Goal: Transaction & Acquisition: Purchase product/service

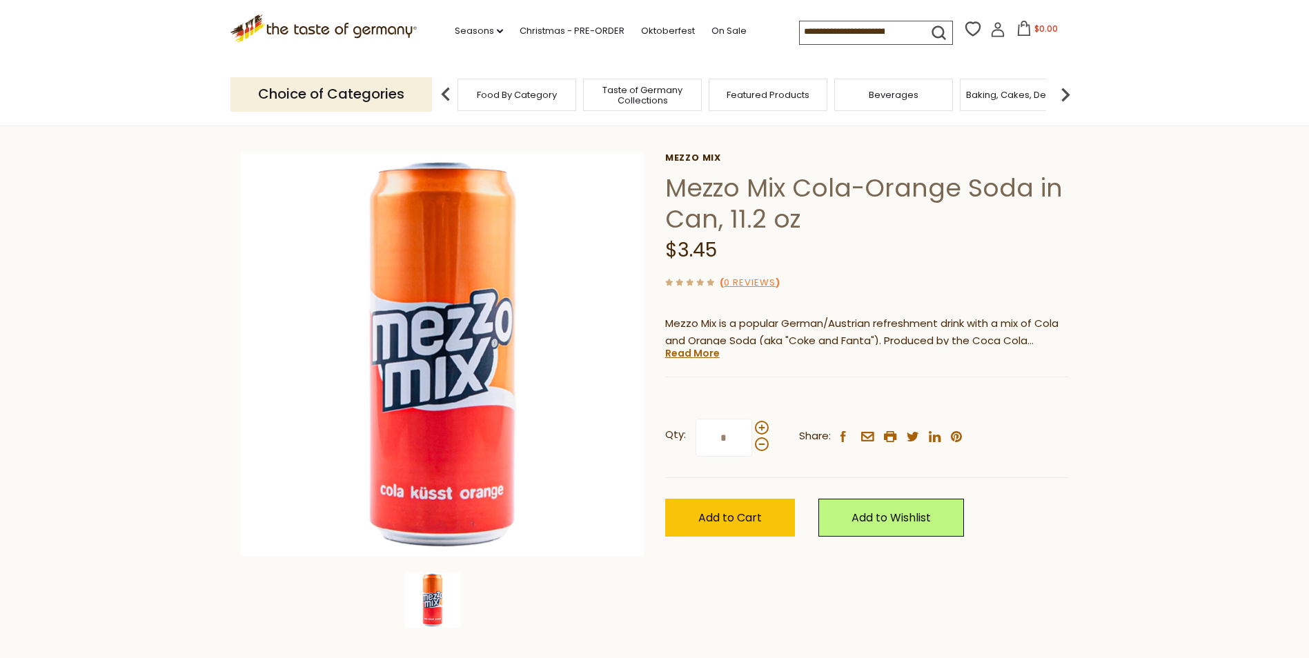
scroll to position [21, 0]
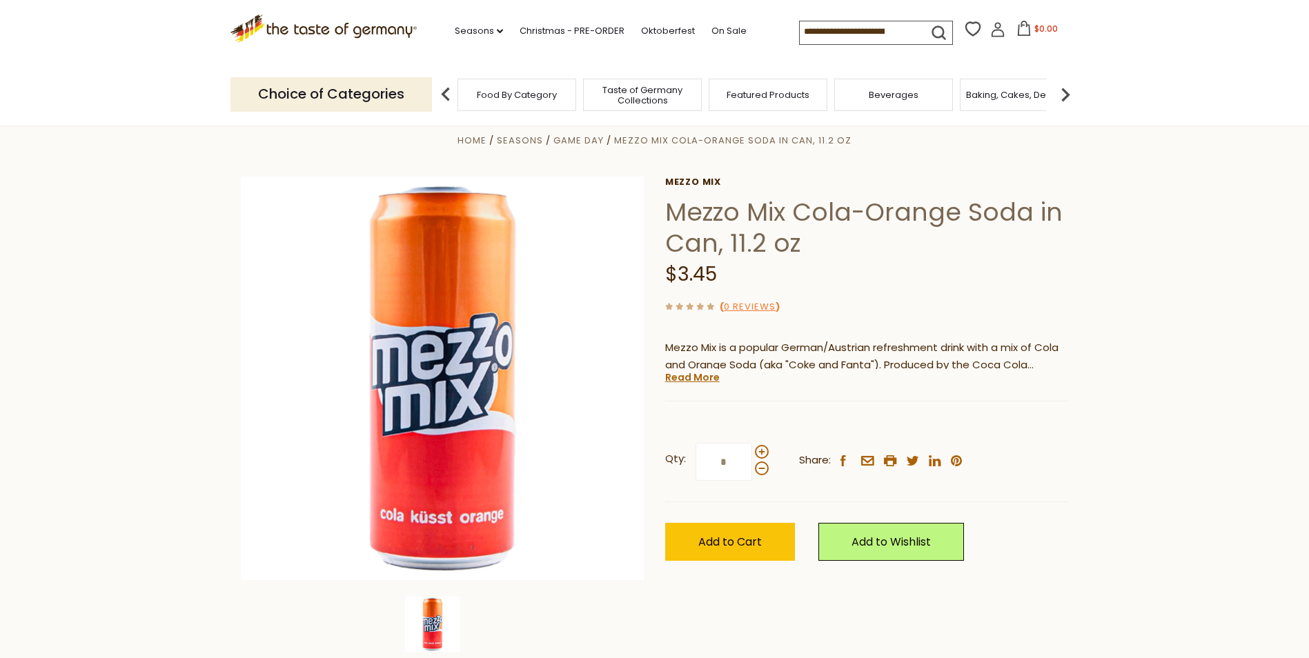
click at [509, 95] on span "Food By Category" at bounding box center [517, 95] width 80 height 10
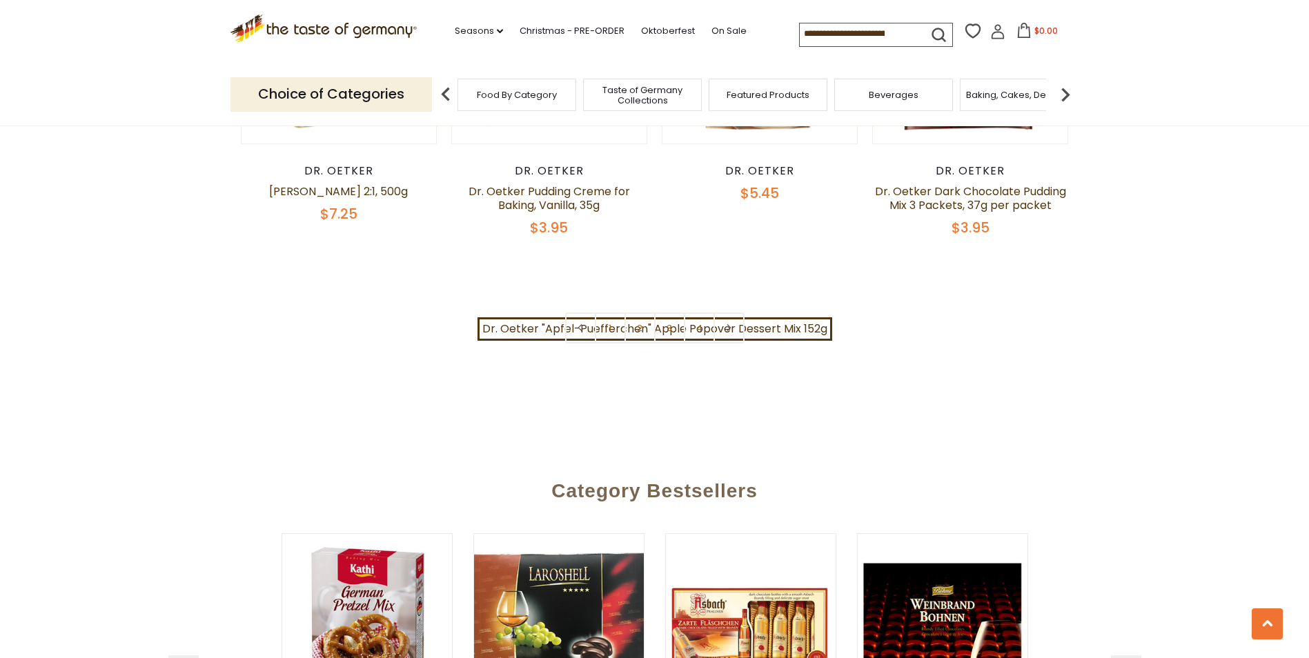
scroll to position [3175, 0]
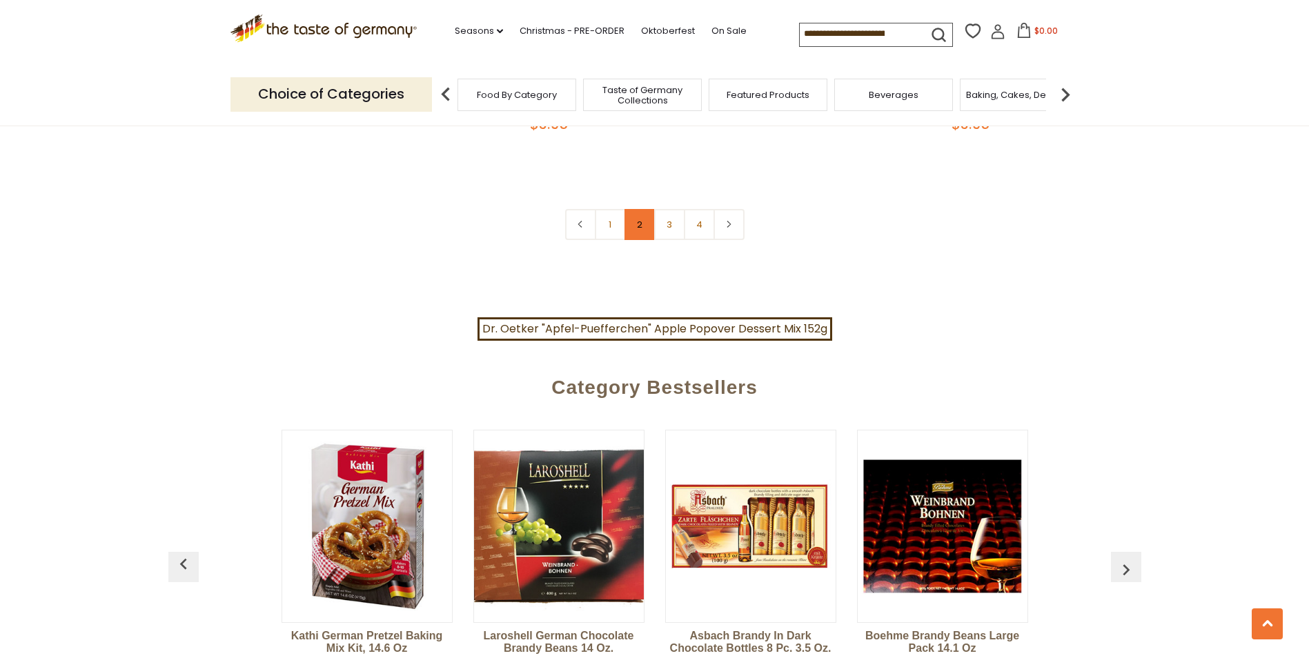
click at [631, 209] on link "2" at bounding box center [640, 224] width 31 height 31
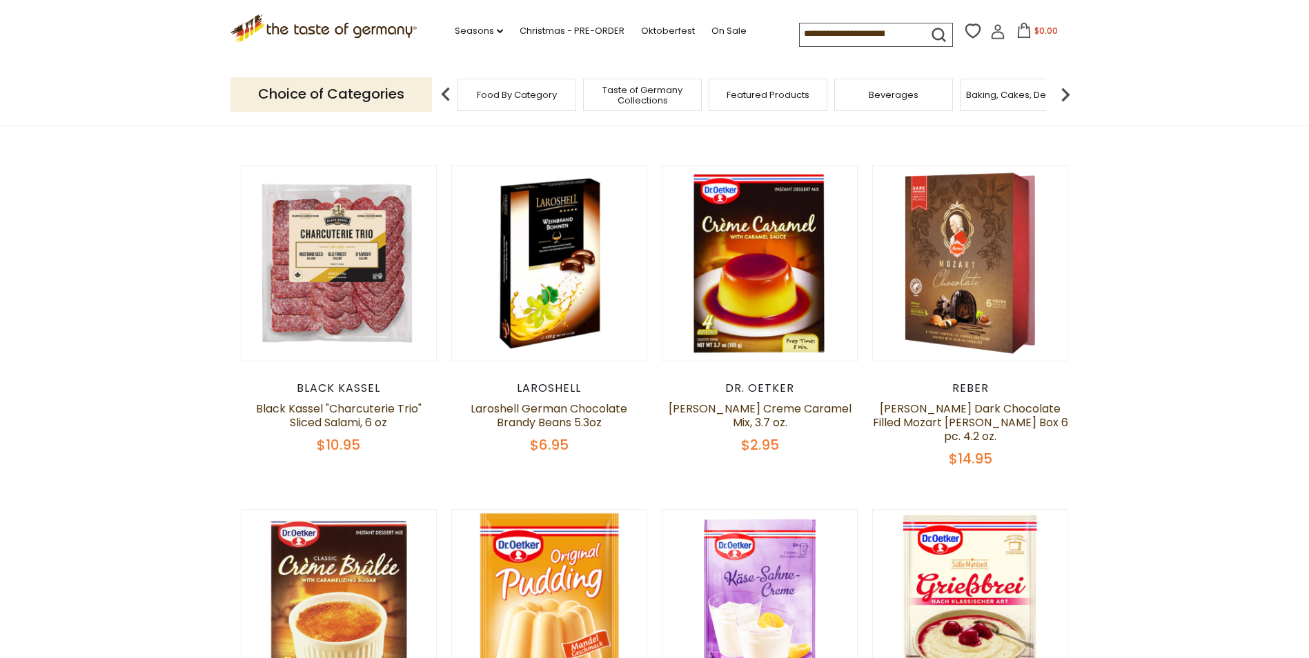
scroll to position [146, 0]
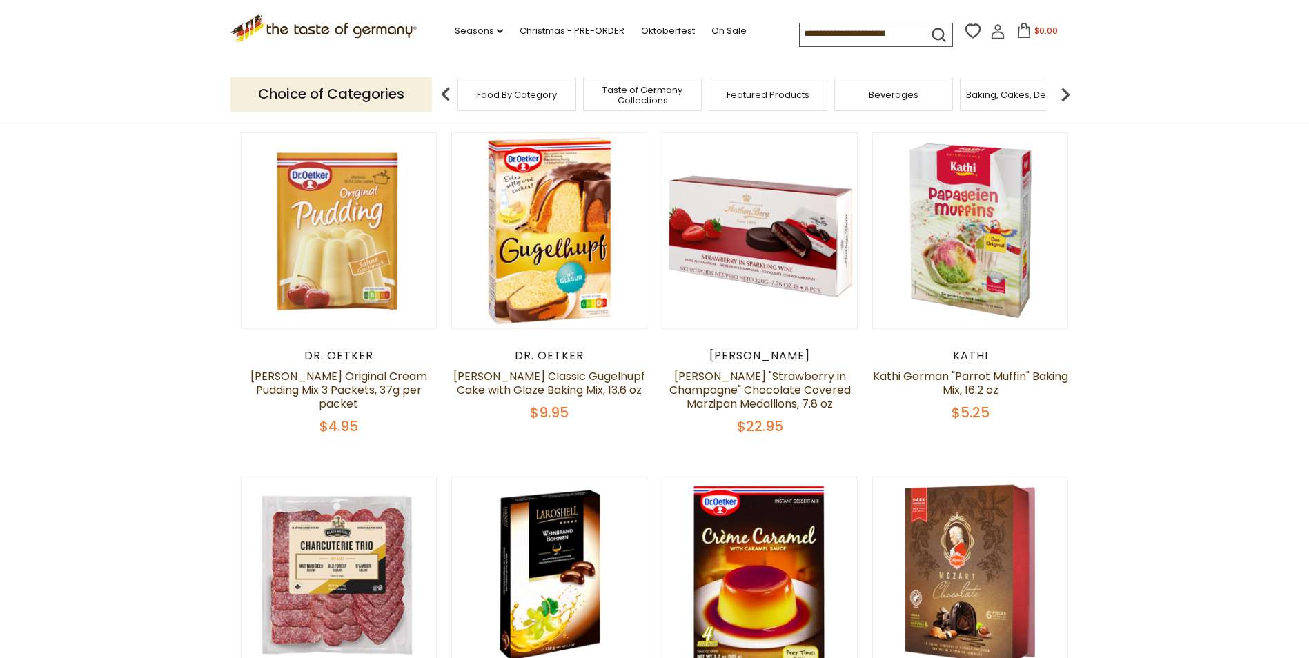
click at [836, 26] on input at bounding box center [858, 32] width 117 height 19
type input "**********"
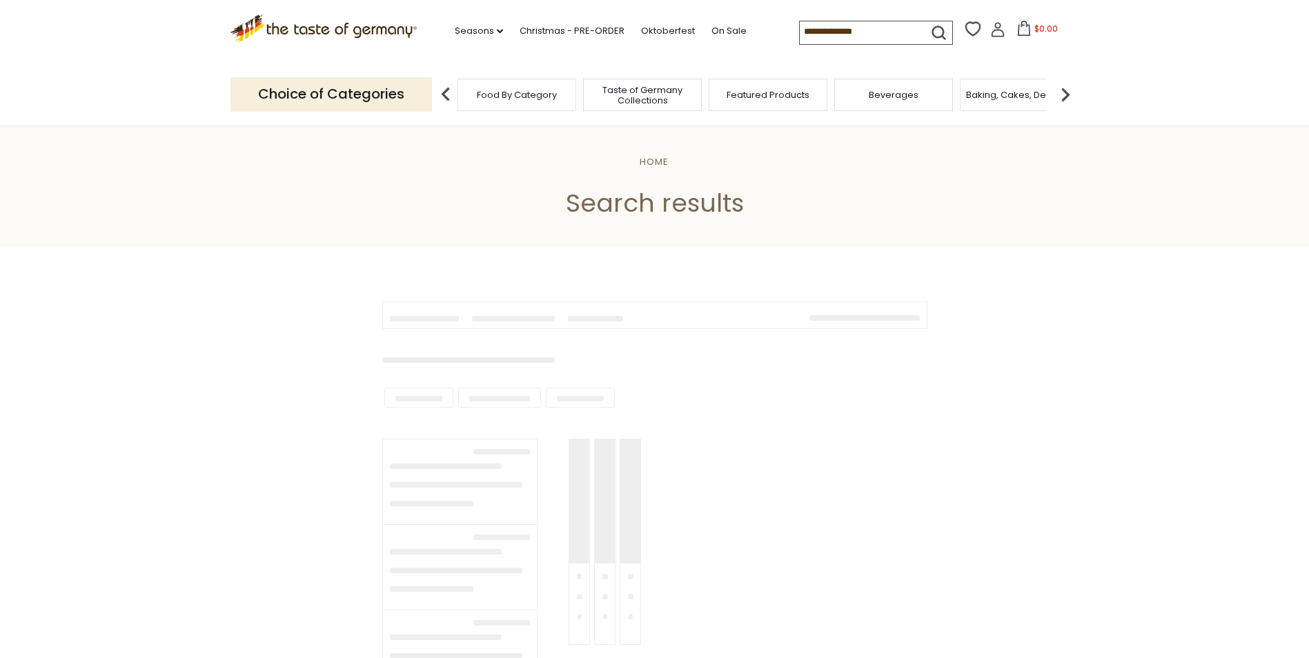
type input "**********"
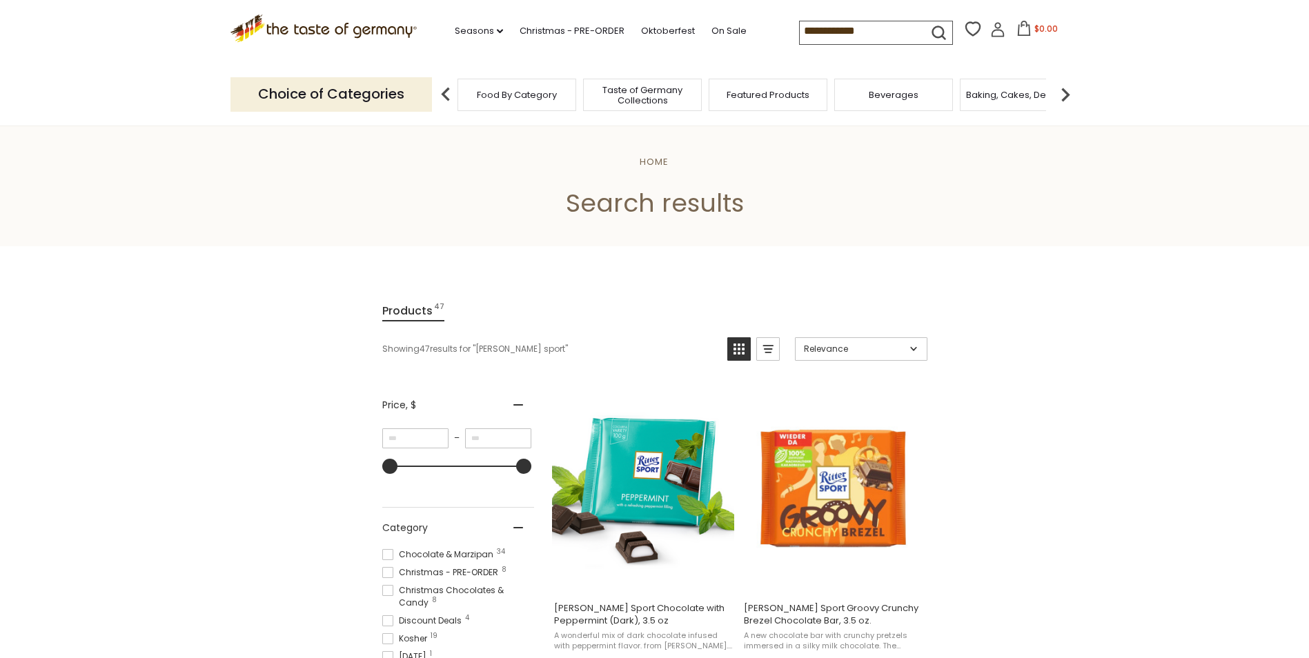
click at [888, 99] on span "Beverages" at bounding box center [894, 95] width 50 height 10
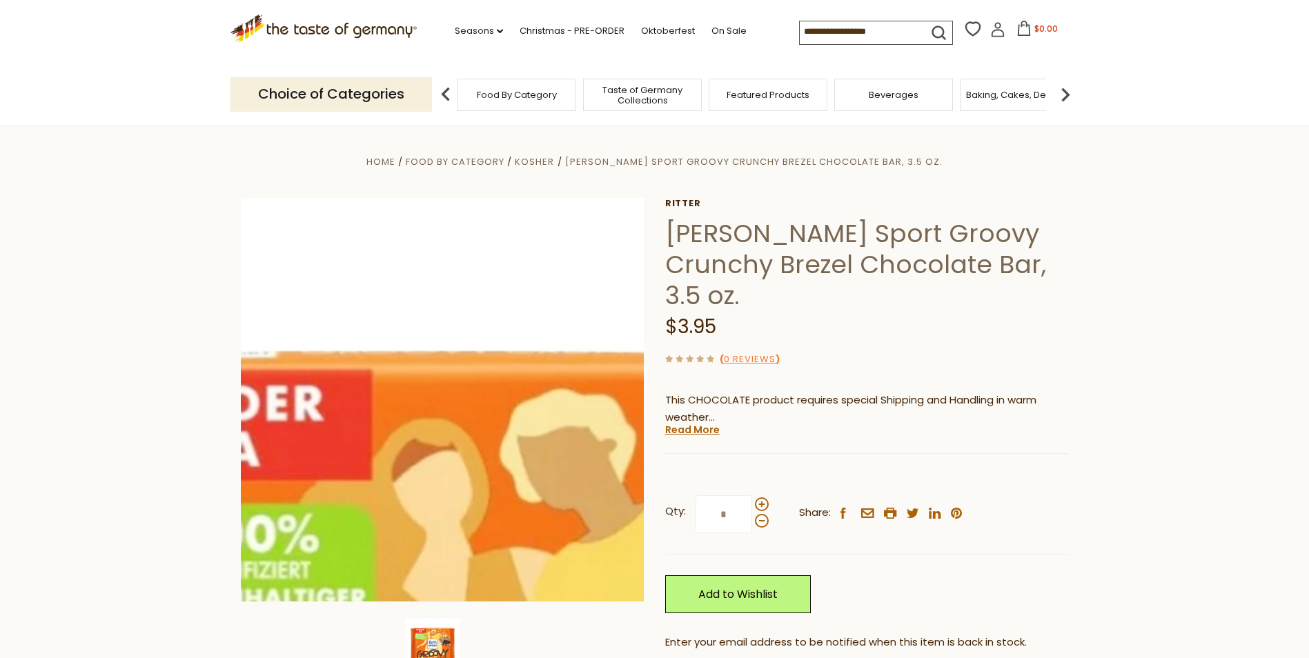
scroll to position [69, 0]
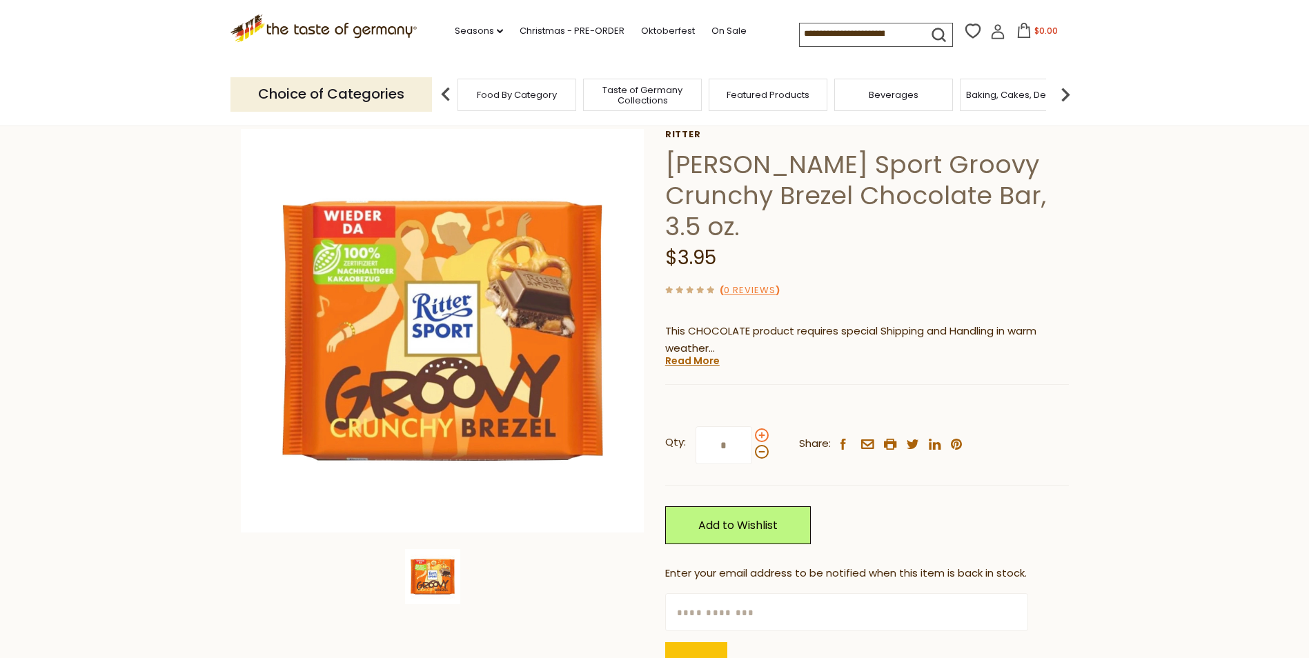
click at [758, 429] on span at bounding box center [762, 436] width 14 height 14
click at [752, 427] on input "*" at bounding box center [724, 446] width 57 height 38
click at [760, 445] on span at bounding box center [762, 452] width 14 height 14
click at [752, 427] on input "*" at bounding box center [724, 446] width 57 height 38
type input "*"
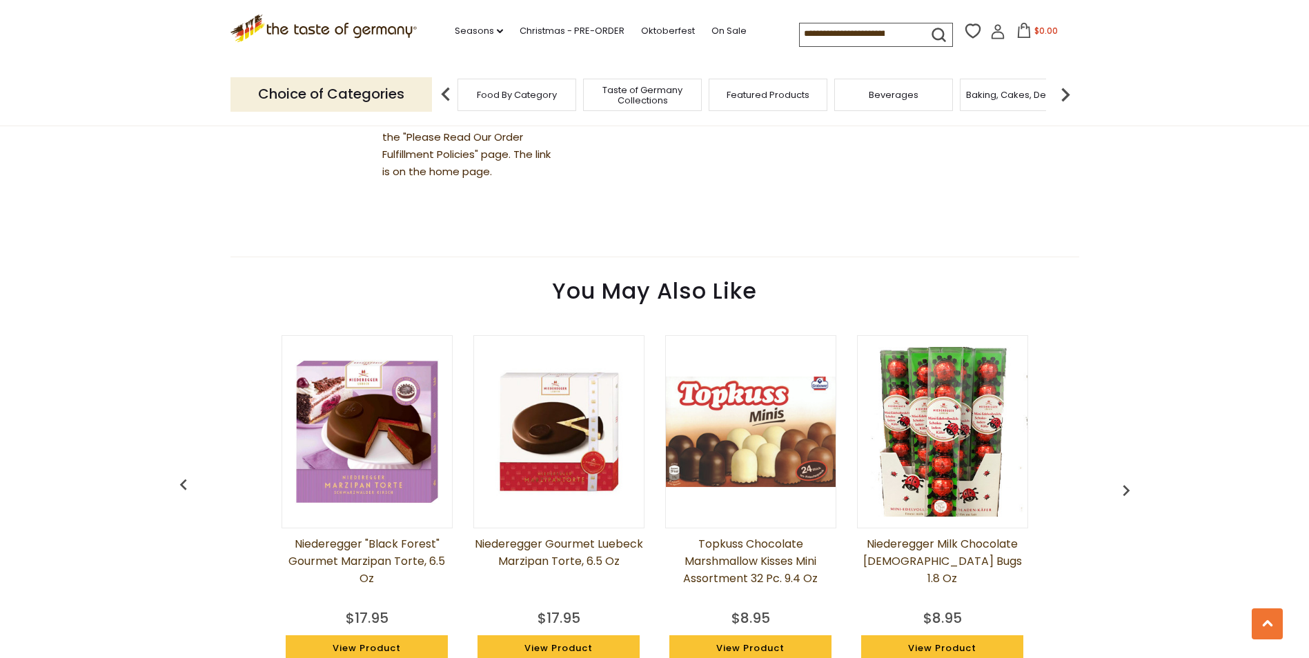
scroll to position [966, 0]
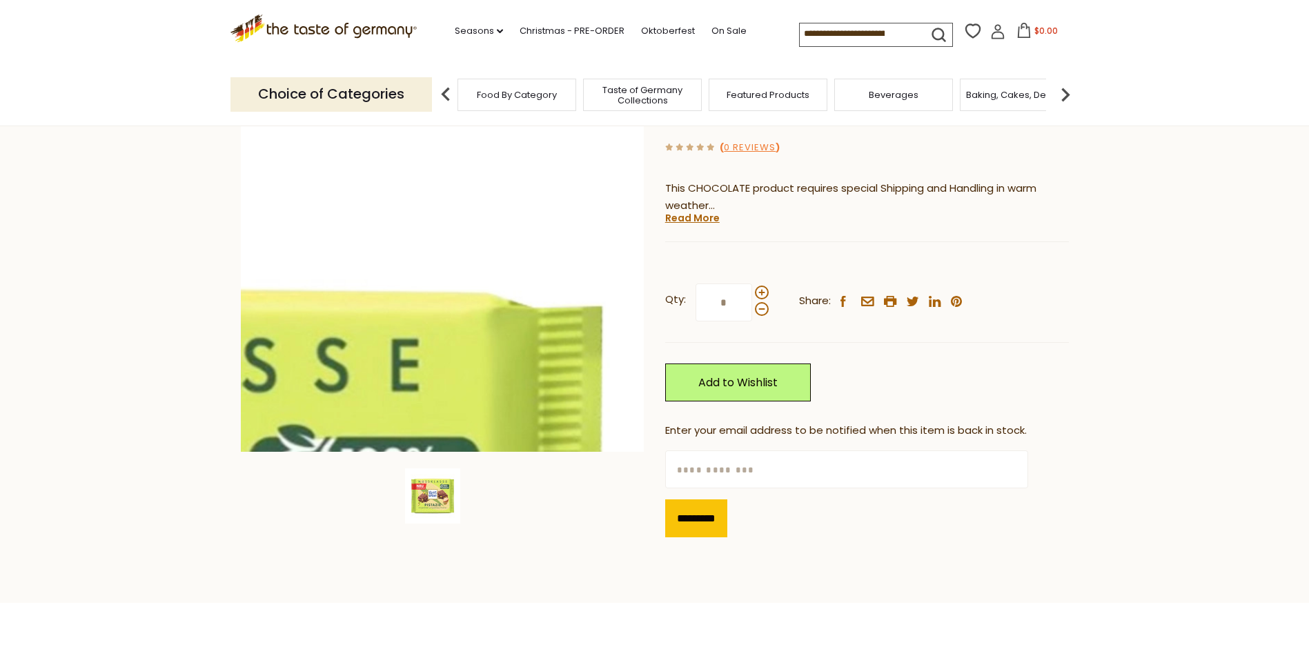
scroll to position [207, 0]
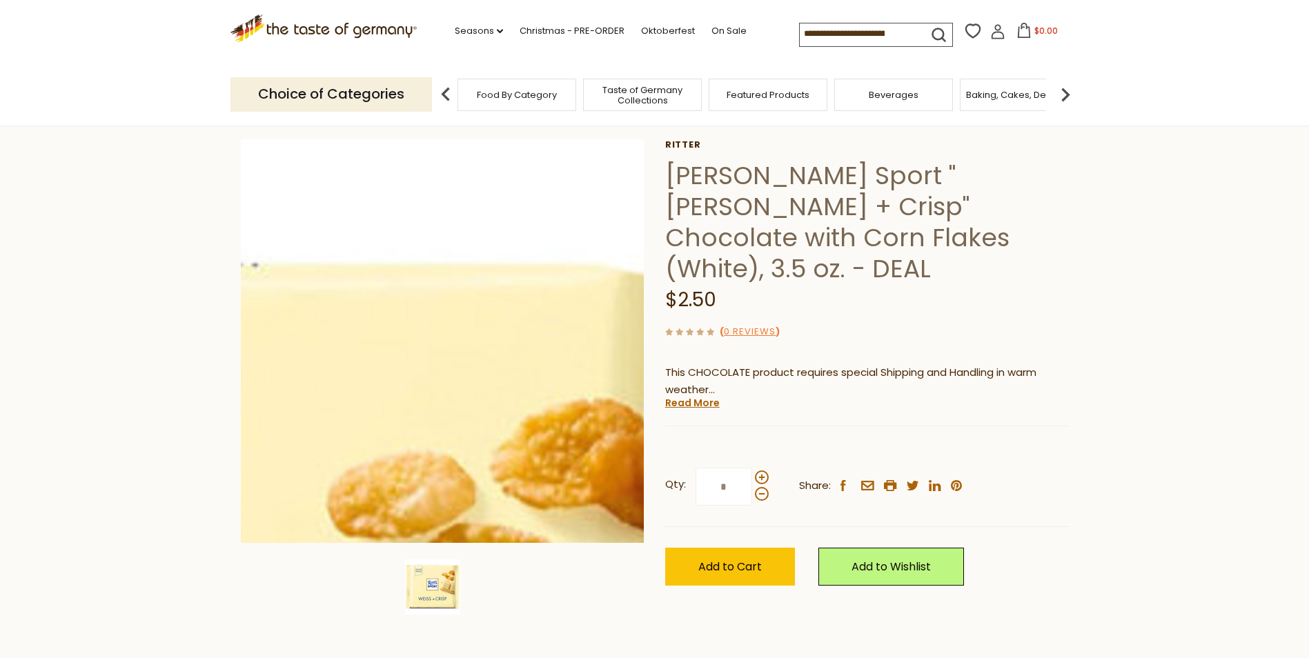
scroll to position [138, 0]
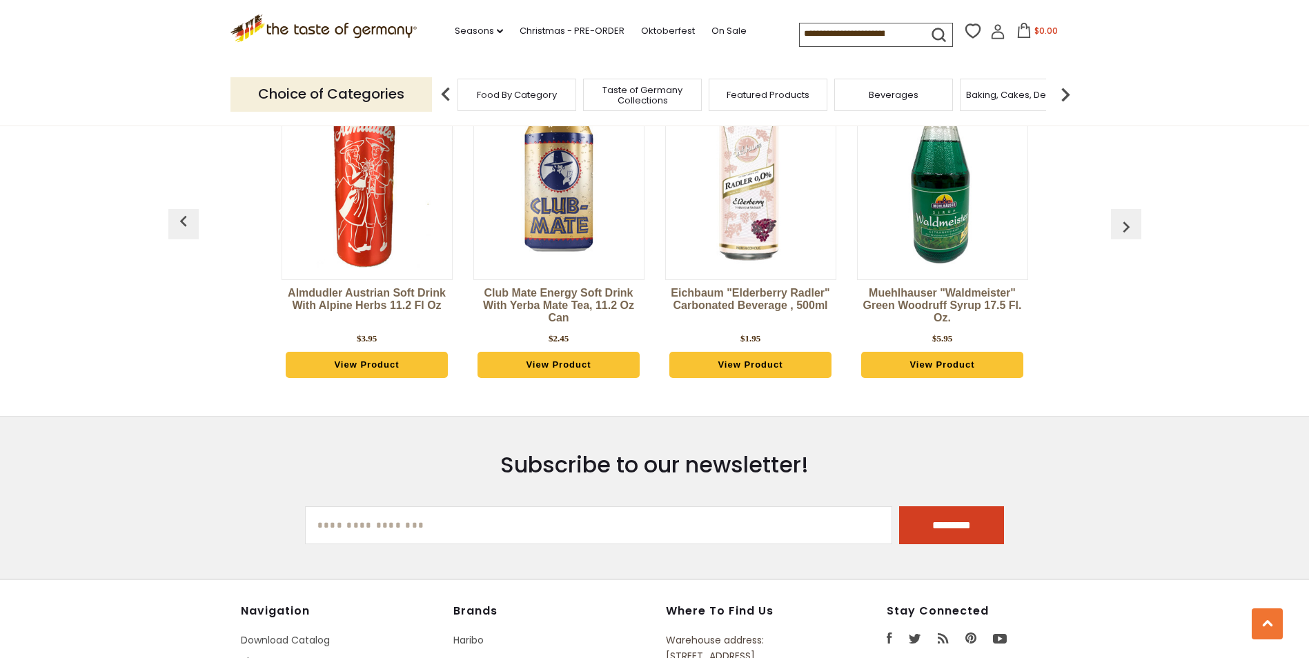
scroll to position [2899, 0]
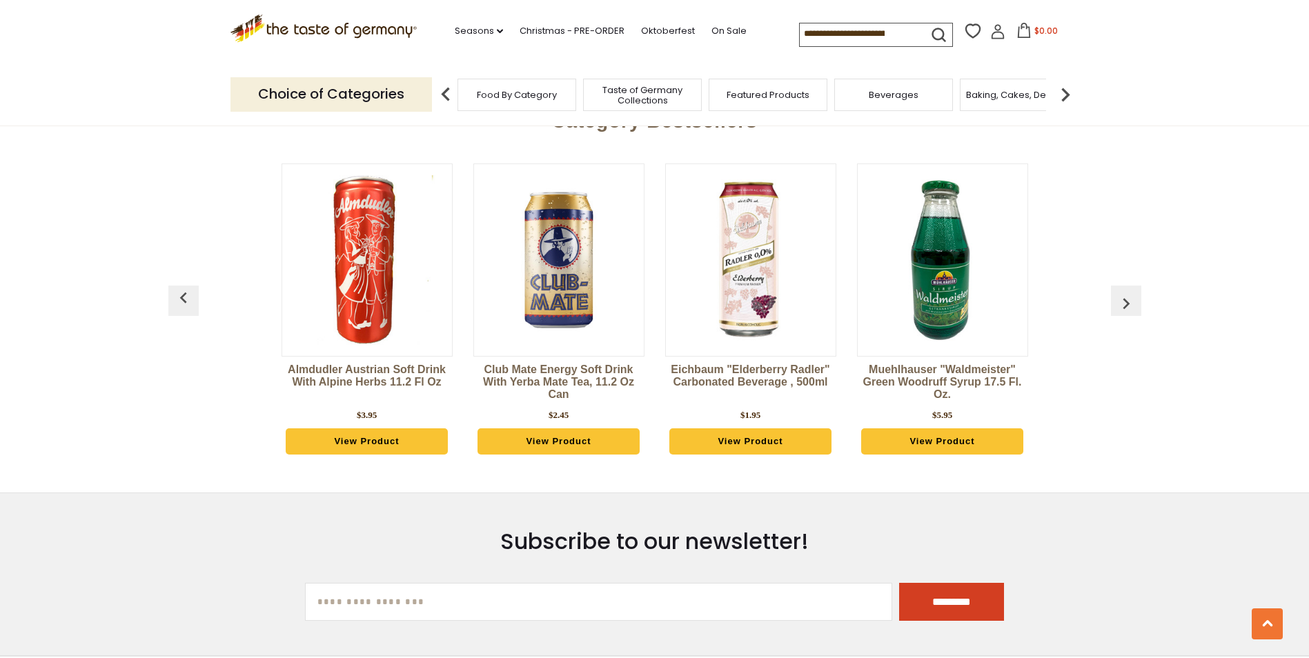
click at [1130, 301] on img "button" at bounding box center [1126, 304] width 22 height 22
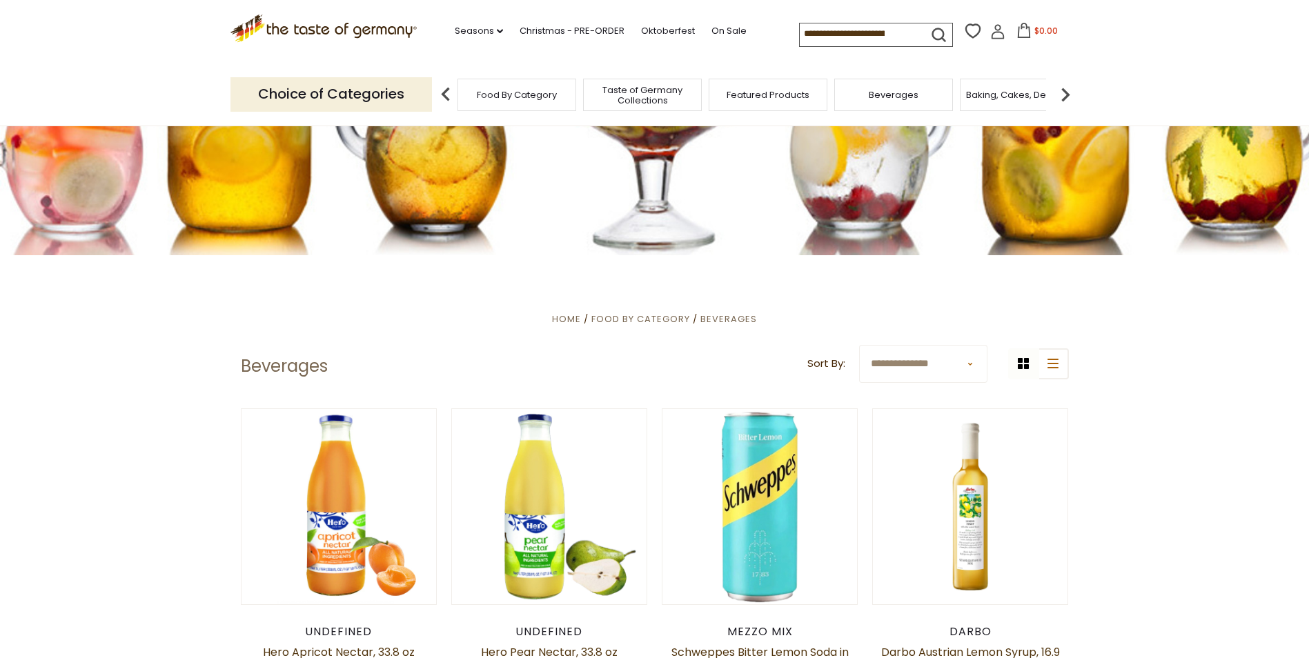
scroll to position [138, 0]
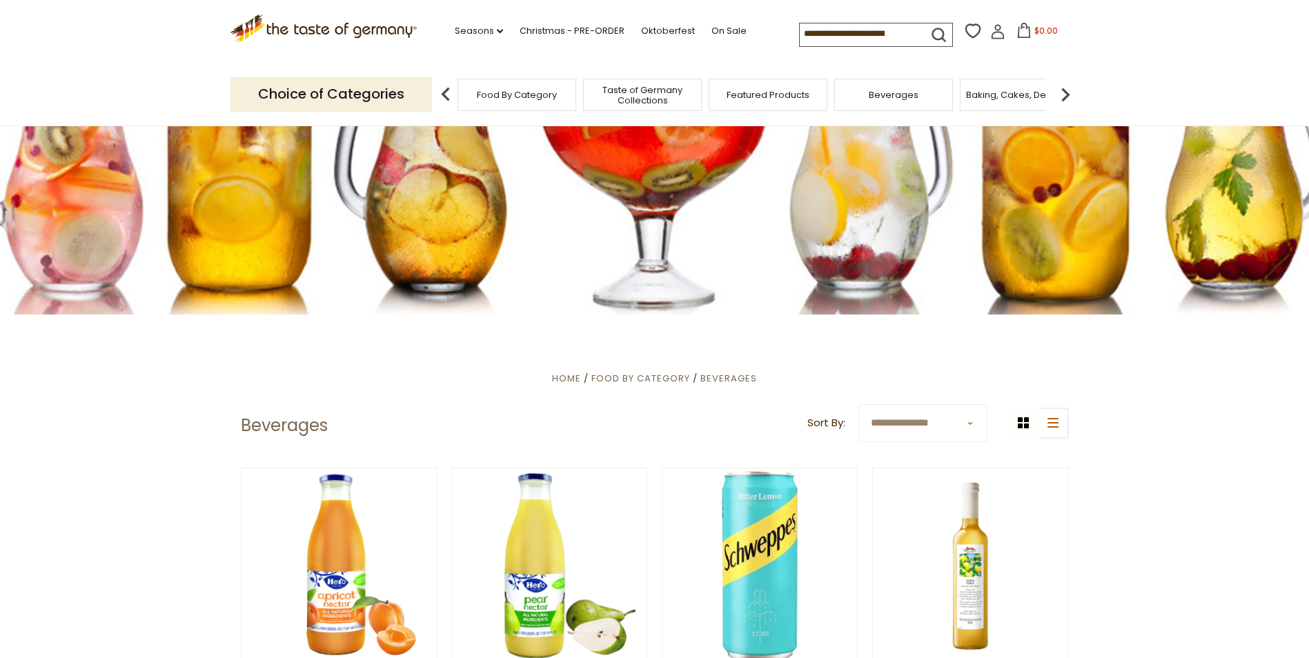
click at [777, 102] on div "Featured Products" at bounding box center [768, 95] width 119 height 32
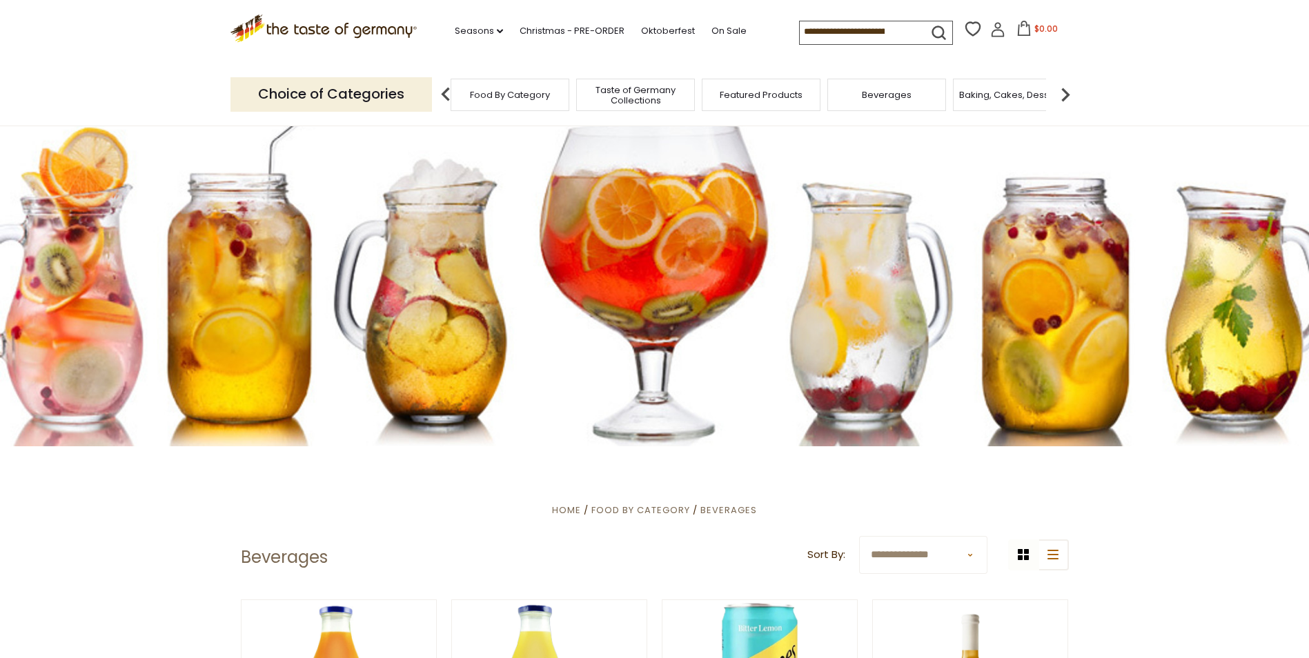
scroll to position [0, 0]
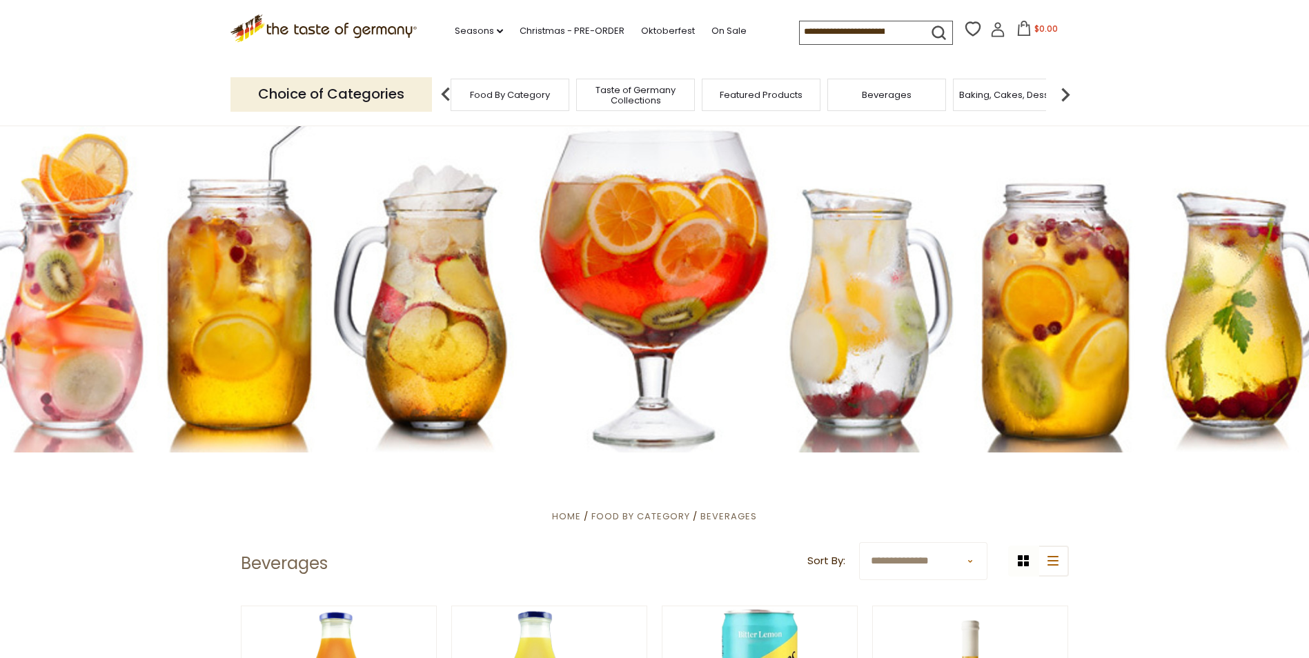
click at [741, 99] on span "Featured Products" at bounding box center [761, 95] width 83 height 10
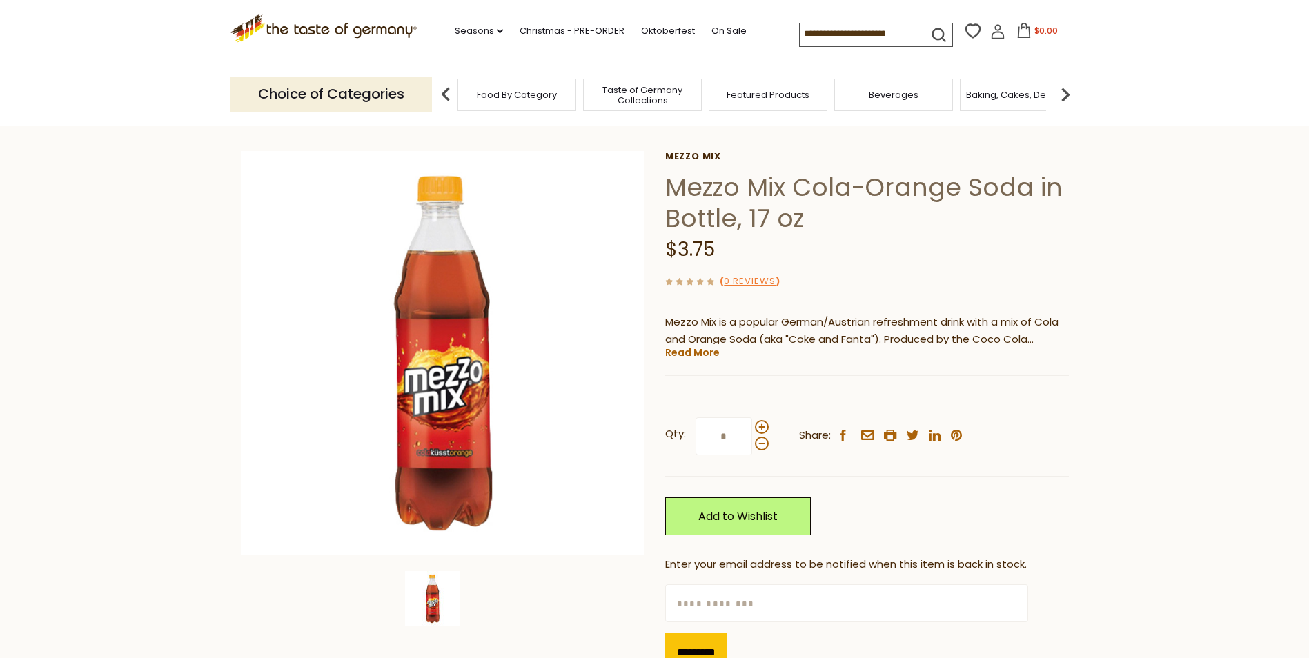
scroll to position [69, 0]
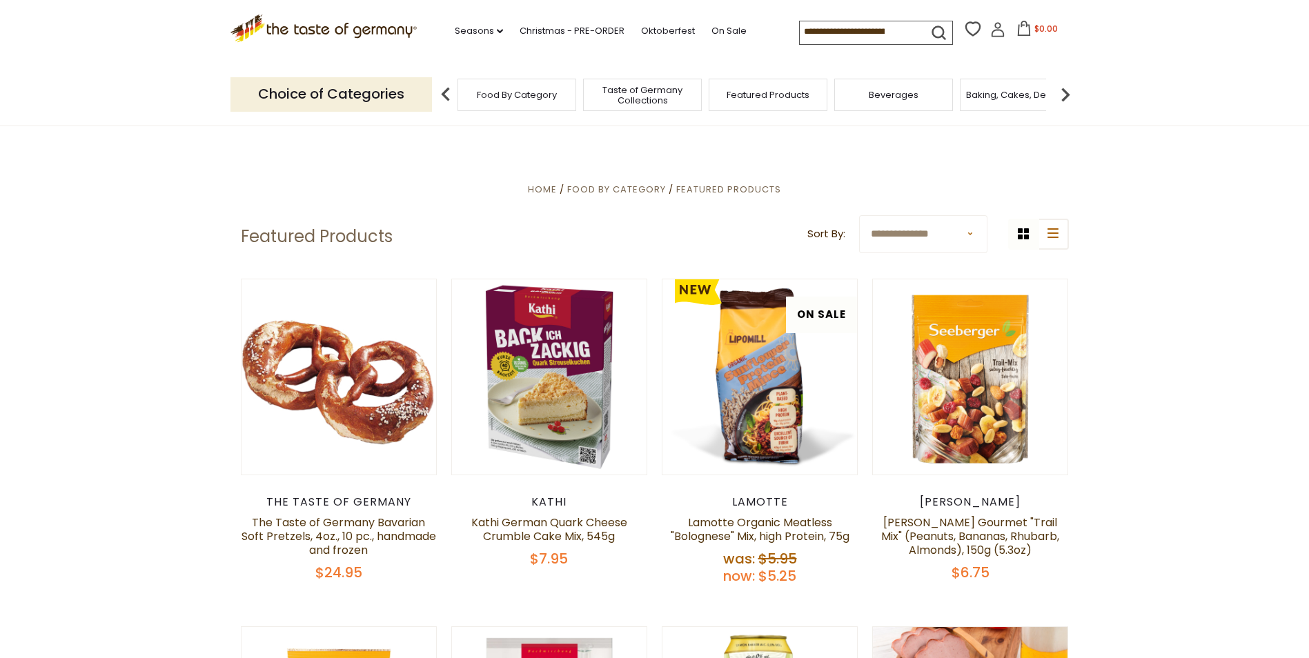
click at [1067, 91] on img at bounding box center [1066, 95] width 28 height 28
click at [844, 98] on span "Baking, Cakes, Desserts" at bounding box center [836, 95] width 107 height 10
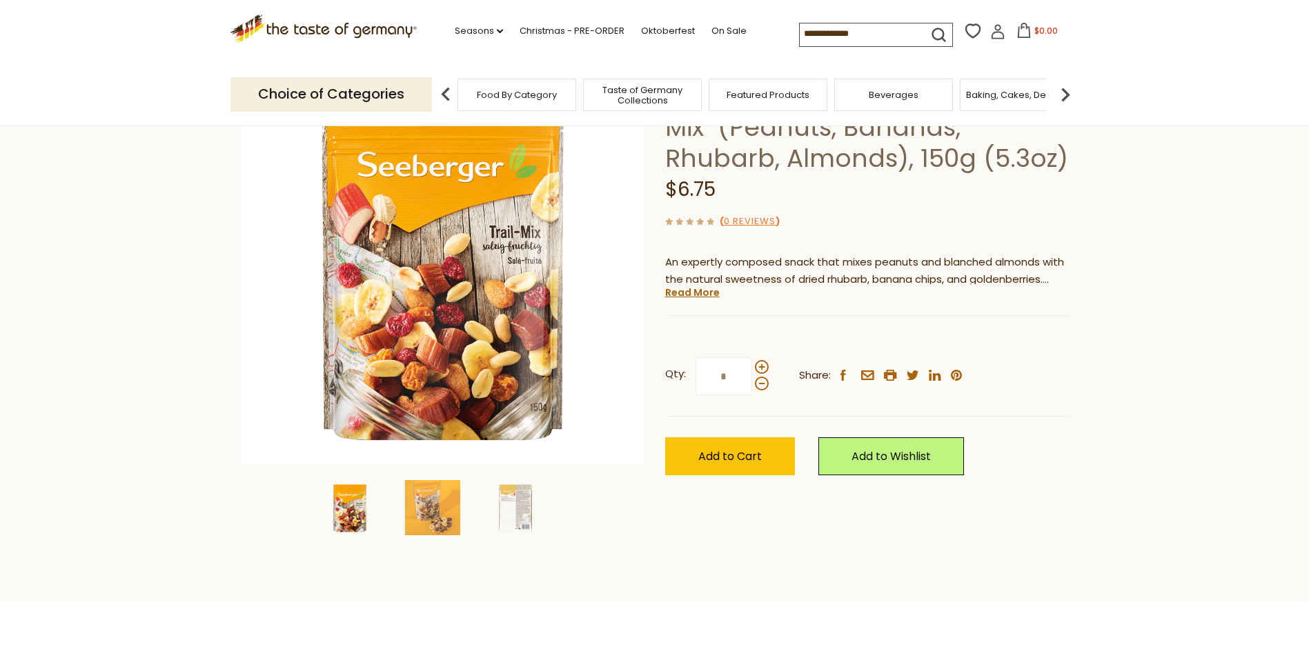
scroll to position [69, 0]
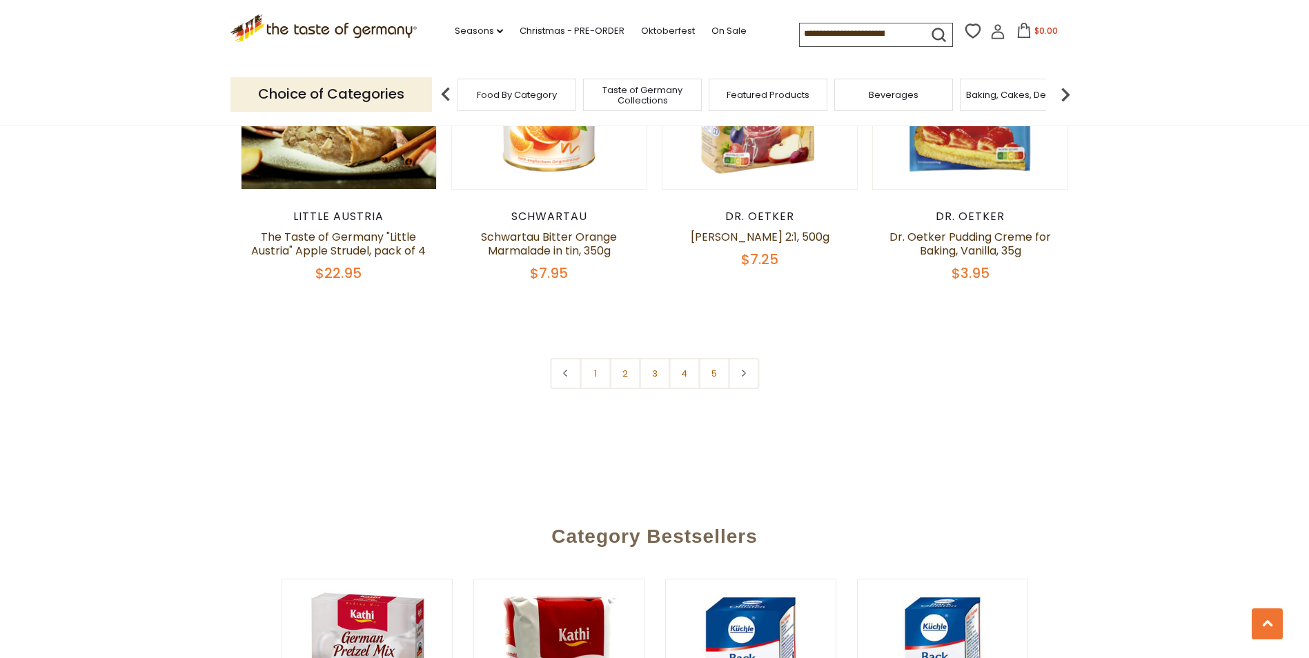
scroll to position [3313, 0]
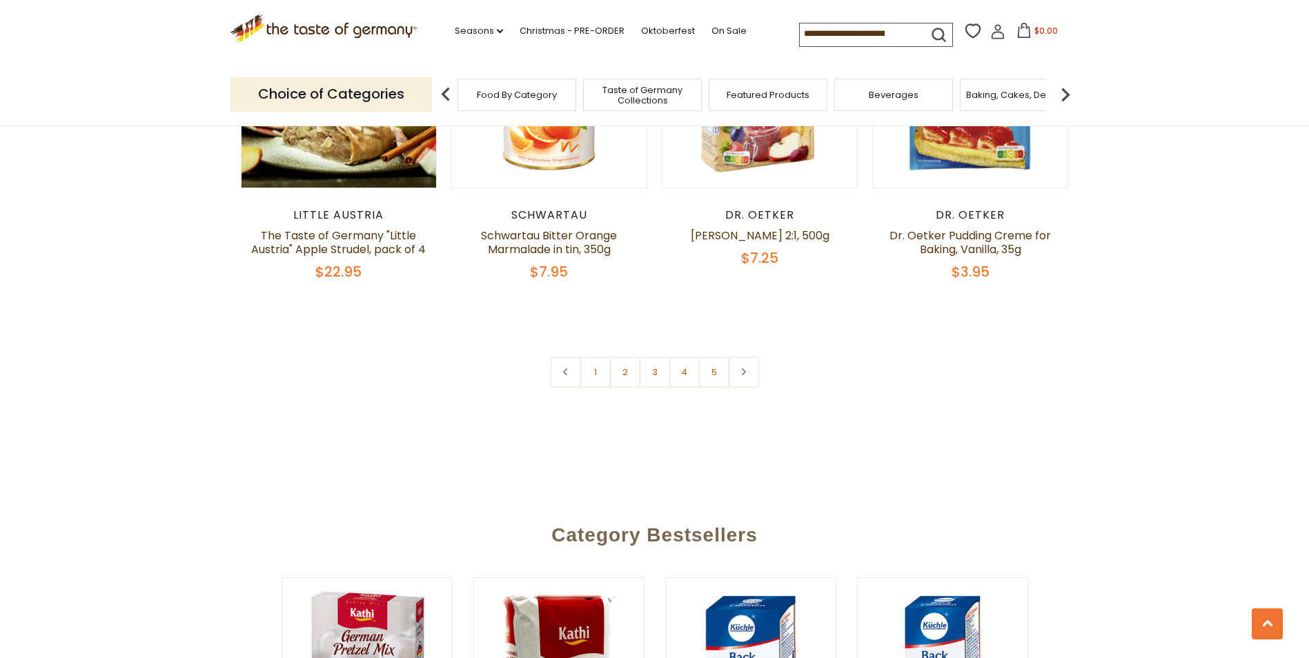
click at [614, 357] on link "2" at bounding box center [624, 372] width 31 height 31
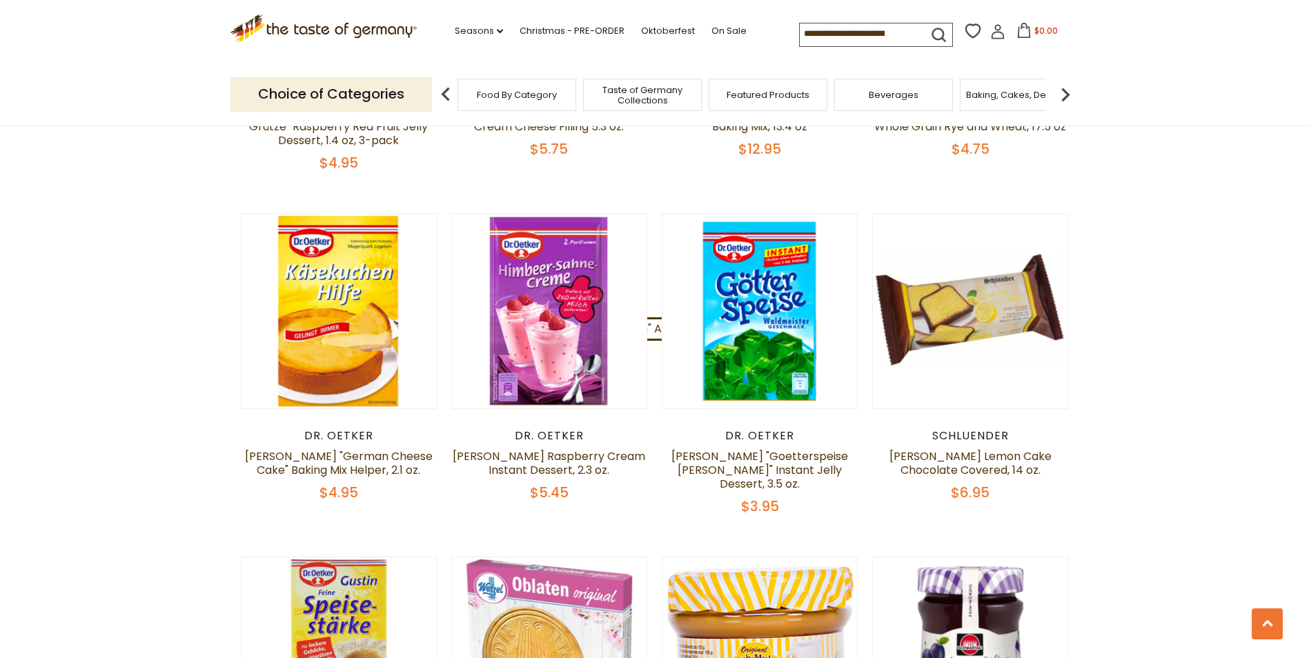
scroll to position [3165, 0]
